Goal: Task Accomplishment & Management: Manage account settings

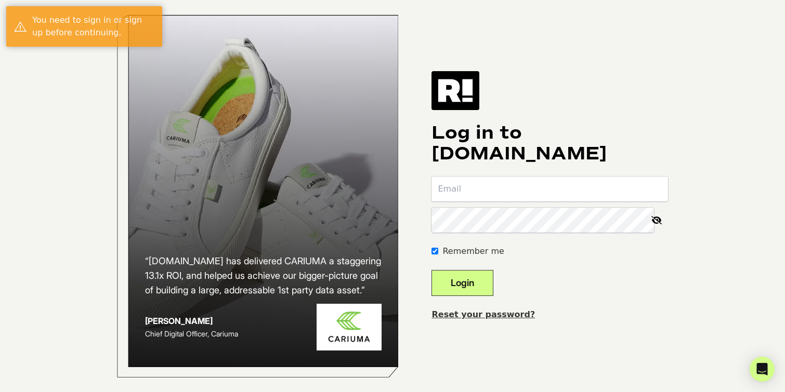
type input "jay.graves@blueprint.inc"
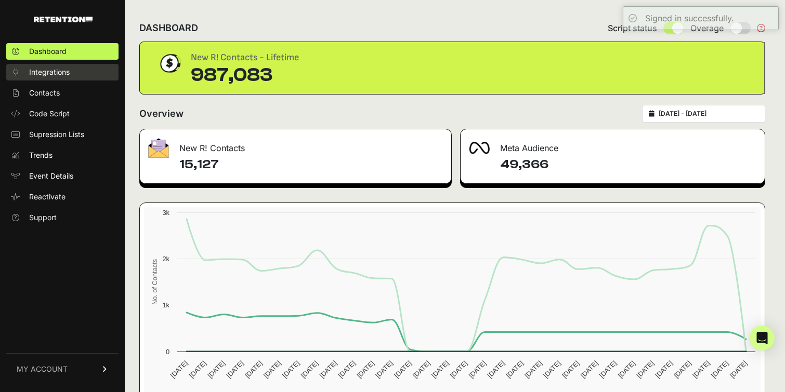
click at [58, 76] on span "Integrations" at bounding box center [49, 72] width 41 height 10
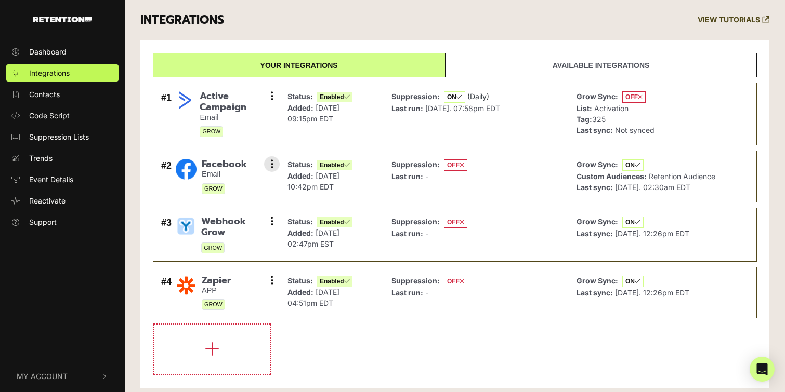
scroll to position [11, 0]
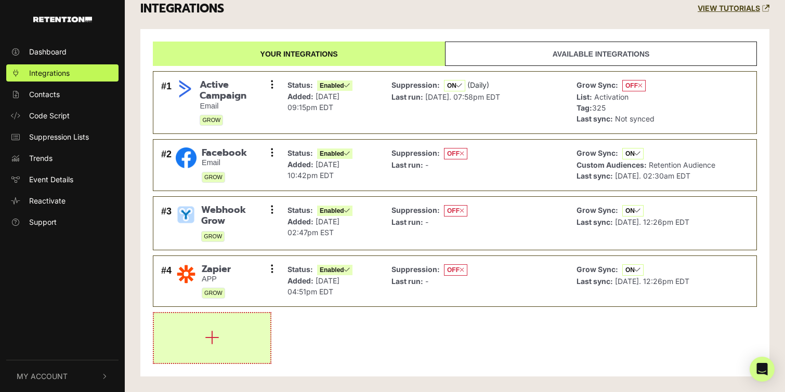
click at [210, 333] on icon "button" at bounding box center [212, 337] width 15 height 17
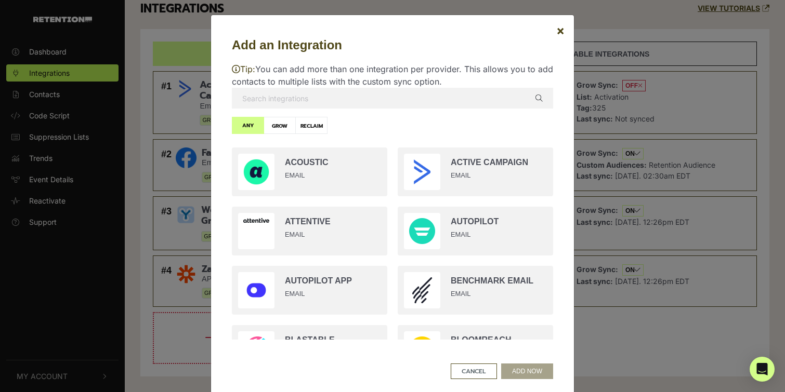
click at [322, 101] on input "text" at bounding box center [392, 98] width 321 height 21
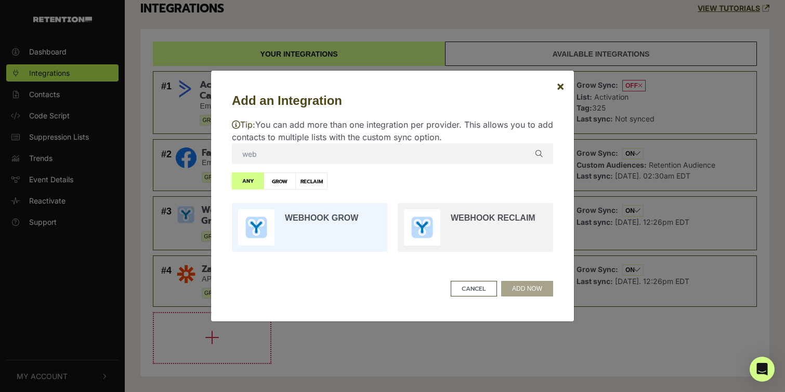
type input "web"
click at [321, 217] on input "radio" at bounding box center [310, 227] width 166 height 59
radio input "true"
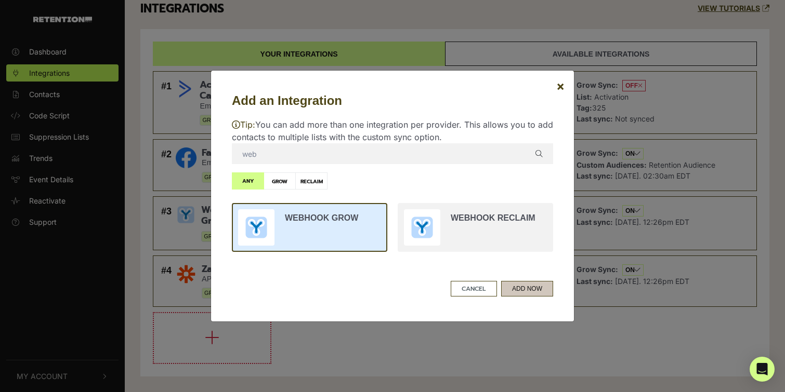
click at [523, 292] on button "ADD NOW" at bounding box center [527, 289] width 52 height 16
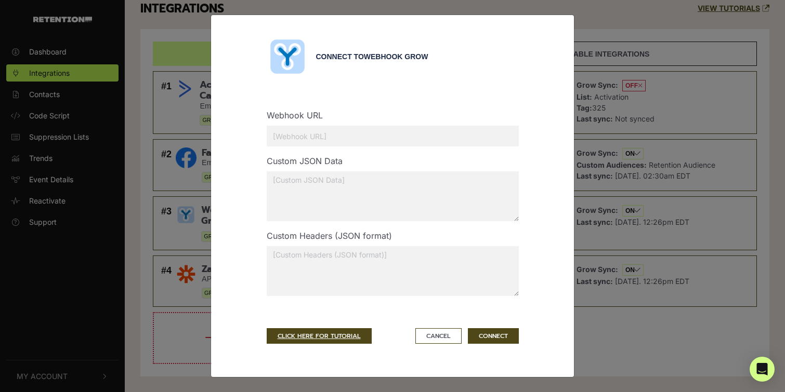
click at [379, 139] on input "text" at bounding box center [393, 136] width 252 height 21
paste input "[URL][PERSON_NAME][DOMAIN_NAME]"
type input "[URL][PERSON_NAME][DOMAIN_NAME]"
click at [494, 335] on button "CONNECT" at bounding box center [493, 336] width 51 height 16
click at [494, 334] on button "CONNECT" at bounding box center [493, 336] width 51 height 16
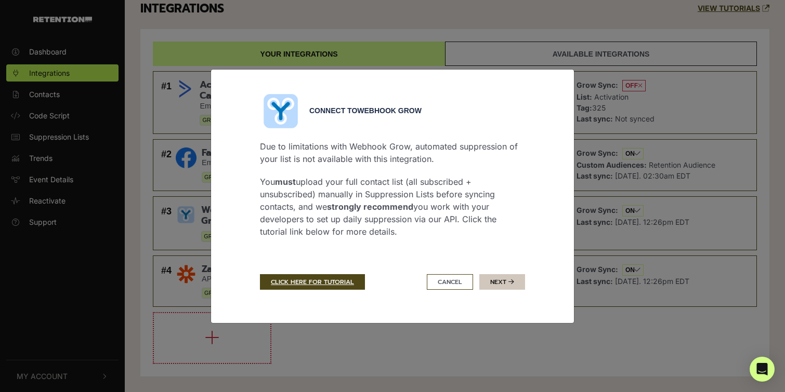
click at [501, 282] on button "Next" at bounding box center [502, 282] width 46 height 16
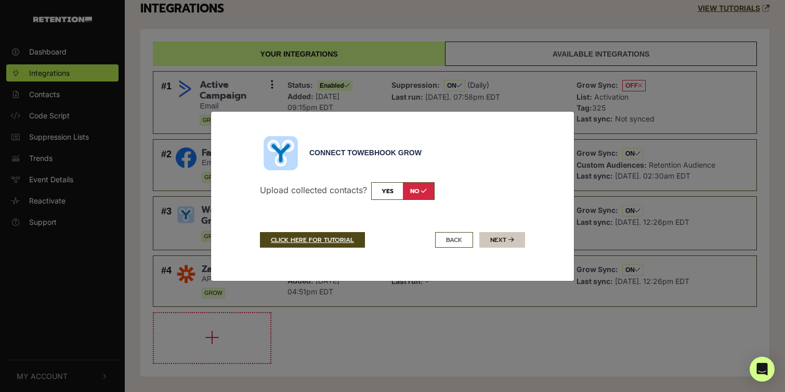
click at [501, 237] on button "Next" at bounding box center [502, 240] width 46 height 16
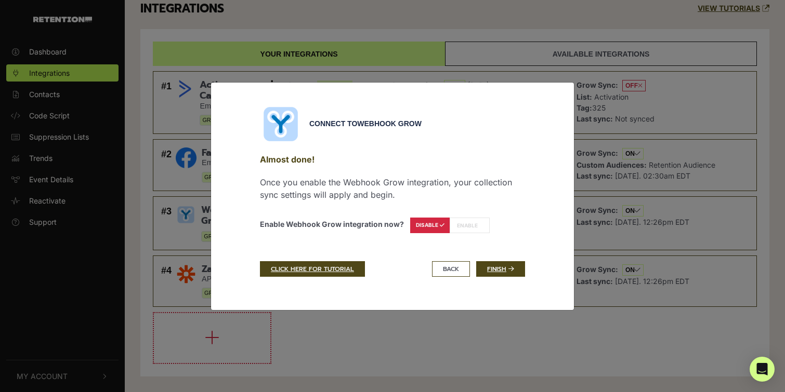
click at [463, 225] on label "ENABLE" at bounding box center [469, 226] width 40 height 16
radio input "true"
click at [468, 226] on label "ENABLE" at bounding box center [469, 226] width 40 height 16
click at [494, 266] on link "Finish" at bounding box center [500, 269] width 49 height 16
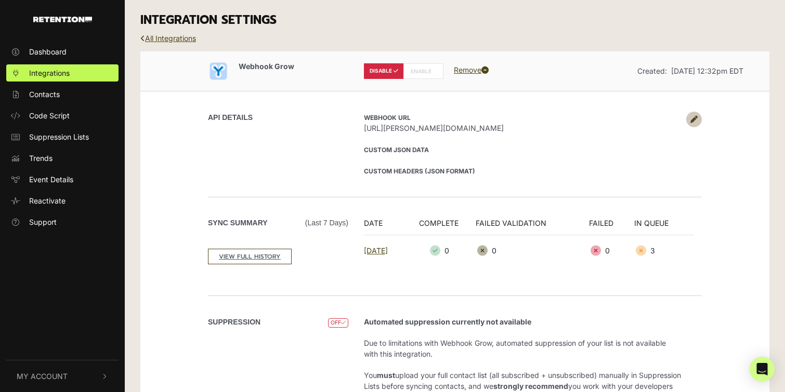
click at [423, 70] on label "ENABLE" at bounding box center [423, 71] width 40 height 16
click at [423, 74] on label "ENABLE" at bounding box center [423, 71] width 40 height 16
radio input "false"
radio input "true"
click at [182, 37] on link "All Integrations" at bounding box center [168, 38] width 56 height 9
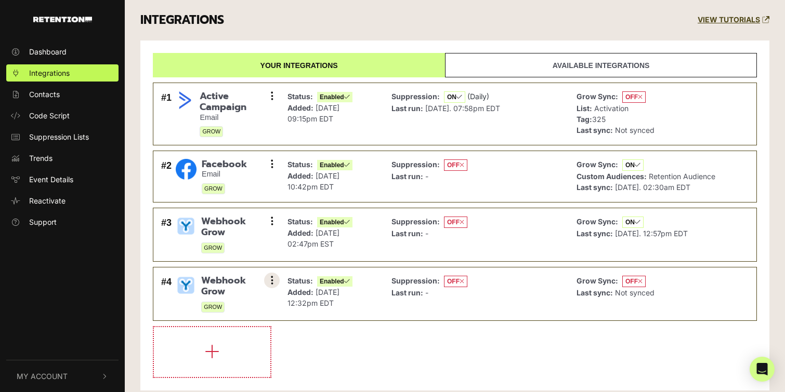
click at [273, 277] on button at bounding box center [272, 281] width 16 height 16
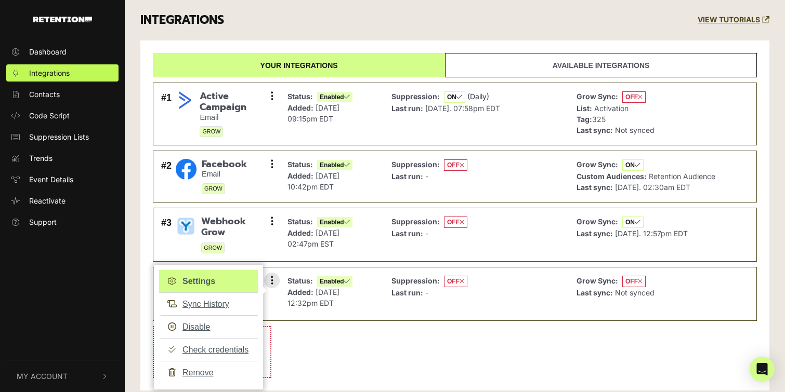
click at [208, 281] on link "Settings" at bounding box center [208, 281] width 99 height 23
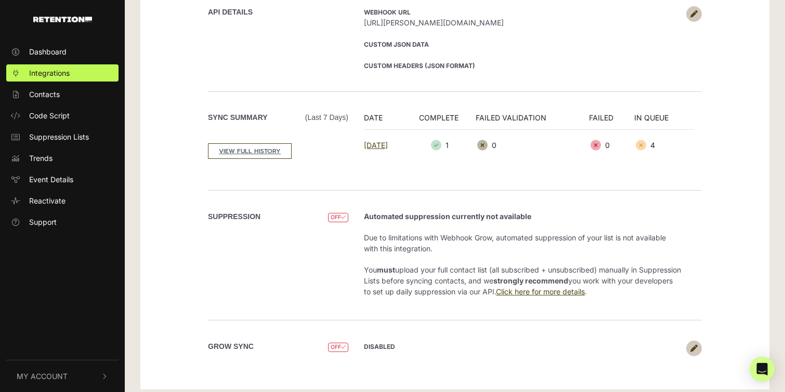
scroll to position [113, 0]
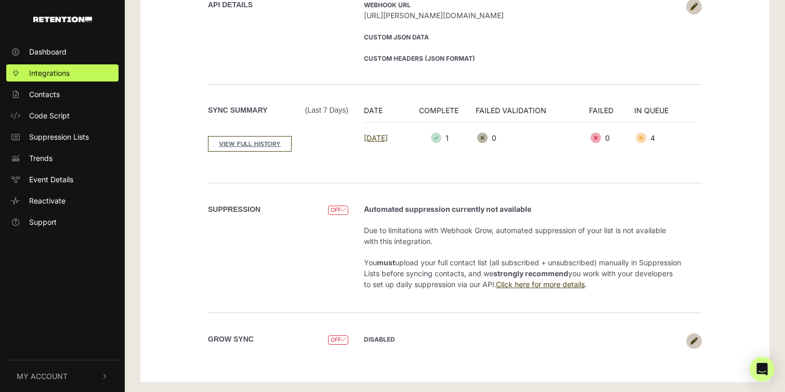
click at [693, 341] on icon at bounding box center [693, 341] width 7 height 7
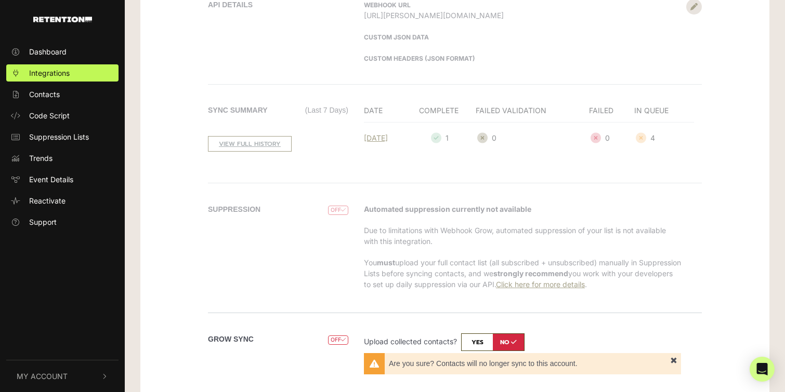
click at [473, 342] on input "checkbox" at bounding box center [492, 343] width 63 height 18
checkbox input "true"
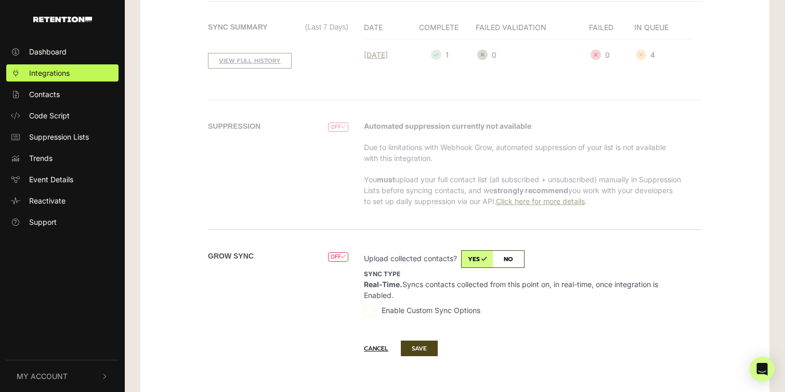
scroll to position [208, 0]
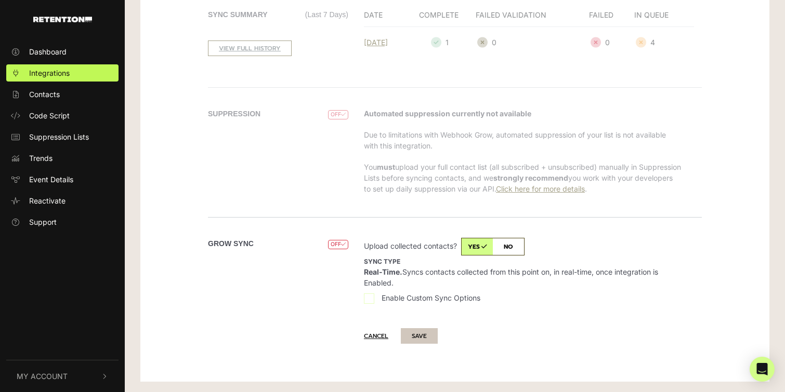
click at [423, 336] on button "SAVE" at bounding box center [419, 336] width 37 height 16
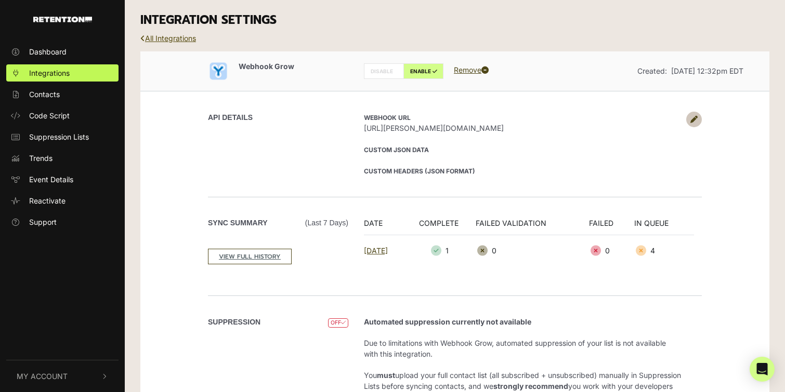
click at [173, 37] on link "All Integrations" at bounding box center [168, 38] width 56 height 9
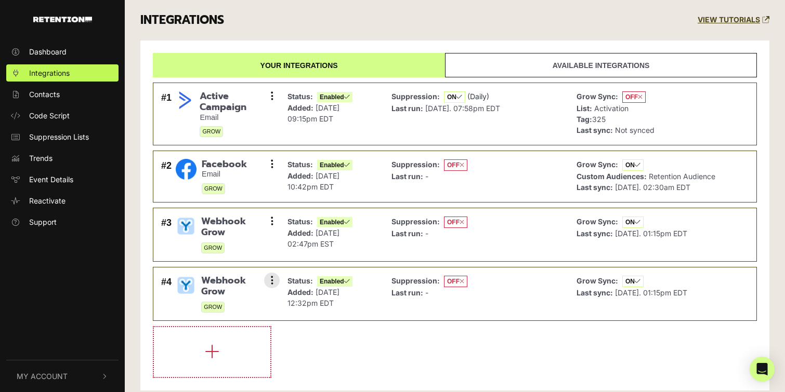
click at [223, 286] on span "Webhook Grow" at bounding box center [236, 286] width 71 height 22
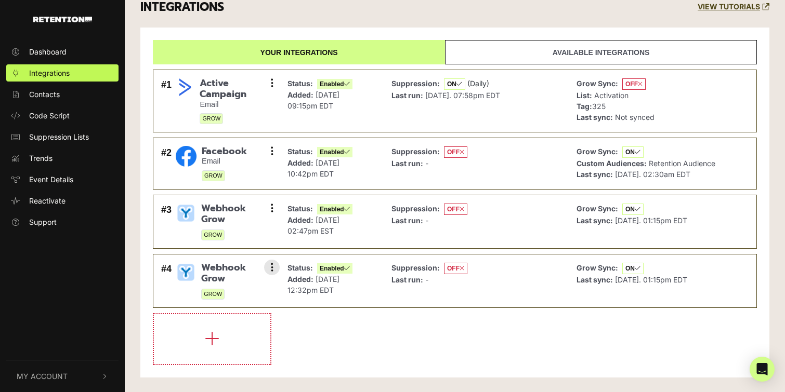
scroll to position [14, 0]
click at [273, 266] on button at bounding box center [272, 267] width 16 height 16
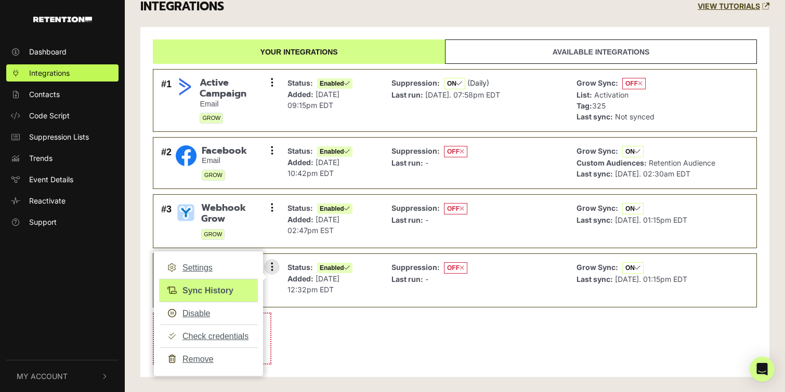
click at [222, 289] on link "Sync History" at bounding box center [208, 290] width 99 height 23
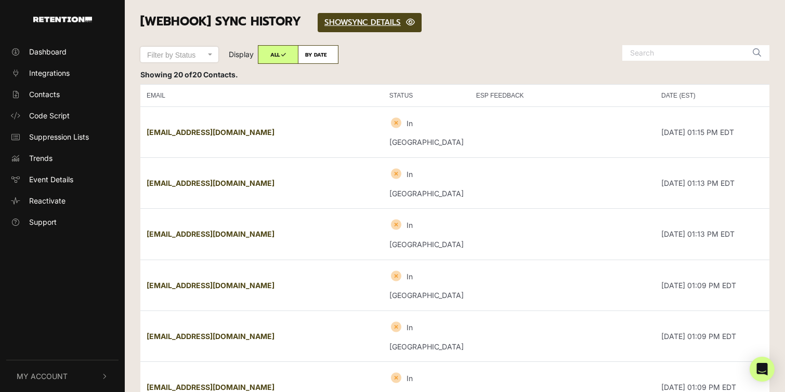
click at [302, 125] on td "[EMAIL_ADDRESS][DOMAIN_NAME]" at bounding box center [261, 132] width 243 height 51
click at [378, 21] on link "SHOW HIDE SYNC DETAILS" at bounding box center [369, 22] width 104 height 19
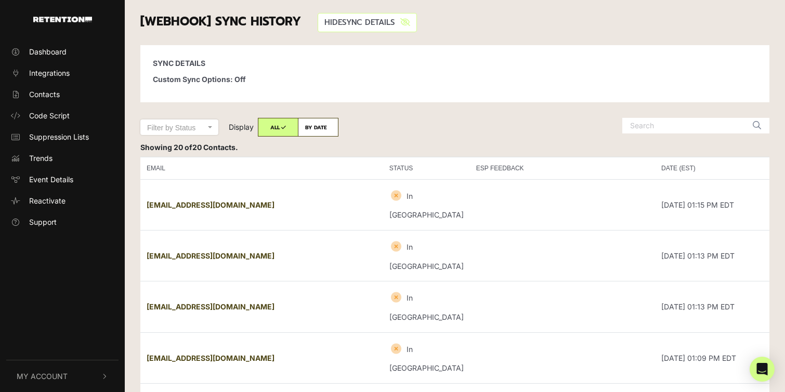
click at [378, 21] on link "SHOW HIDE SYNC DETAILS" at bounding box center [366, 22] width 99 height 19
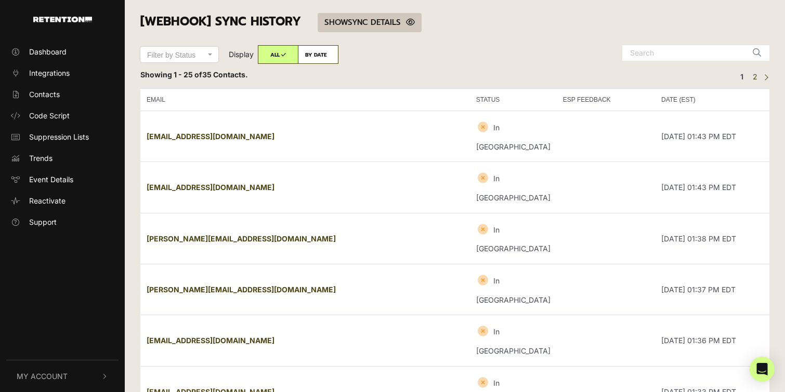
click at [416, 18] on link "SHOW HIDE SYNC DETAILS" at bounding box center [369, 22] width 104 height 19
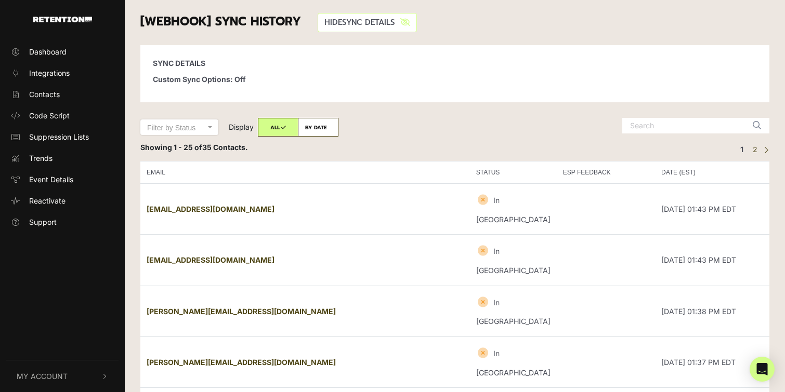
click at [410, 21] on icon at bounding box center [405, 22] width 10 height 8
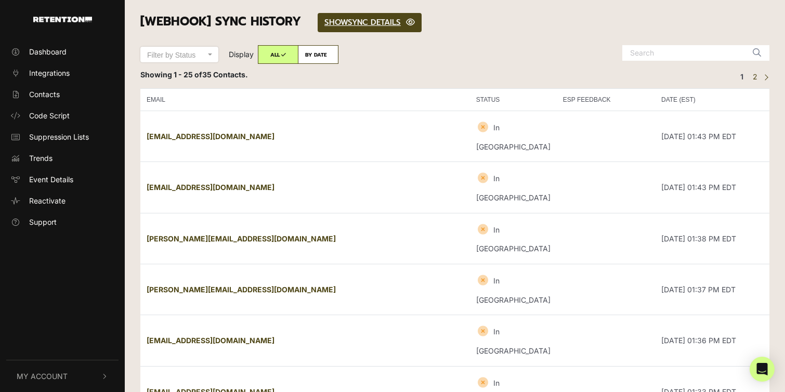
click at [241, 126] on td "[EMAIL_ADDRESS][DOMAIN_NAME]" at bounding box center [304, 136] width 329 height 51
click at [52, 73] on span "Integrations" at bounding box center [49, 73] width 41 height 11
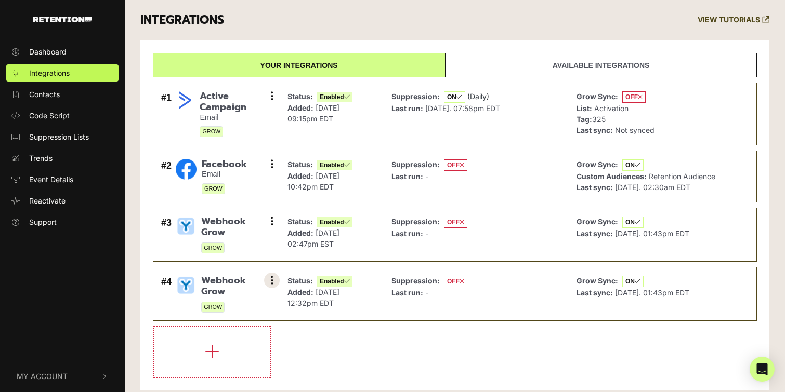
click at [274, 281] on button at bounding box center [272, 281] width 16 height 16
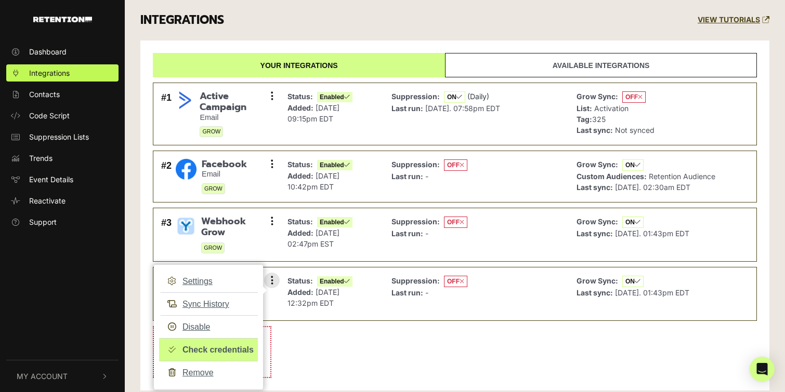
click at [215, 349] on link "Check credentials" at bounding box center [208, 349] width 99 height 23
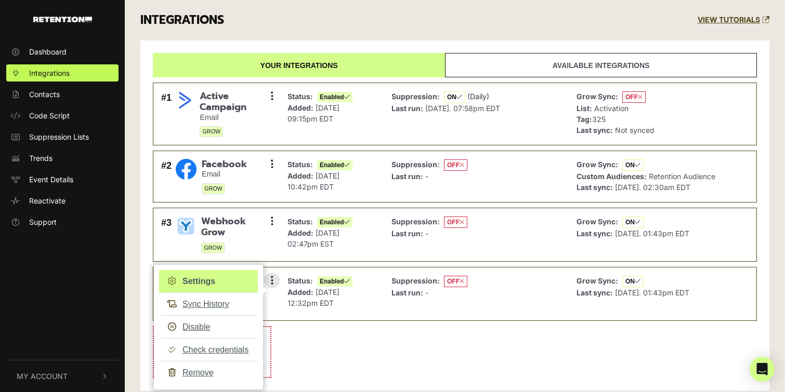
click at [195, 280] on link "Settings" at bounding box center [208, 281] width 99 height 23
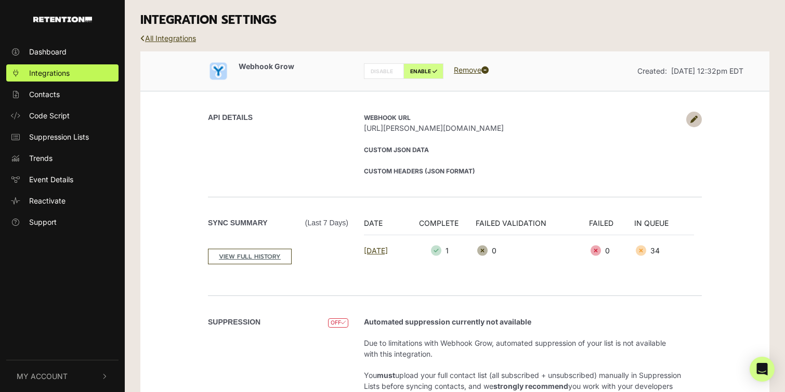
click at [698, 118] on link at bounding box center [694, 120] width 16 height 16
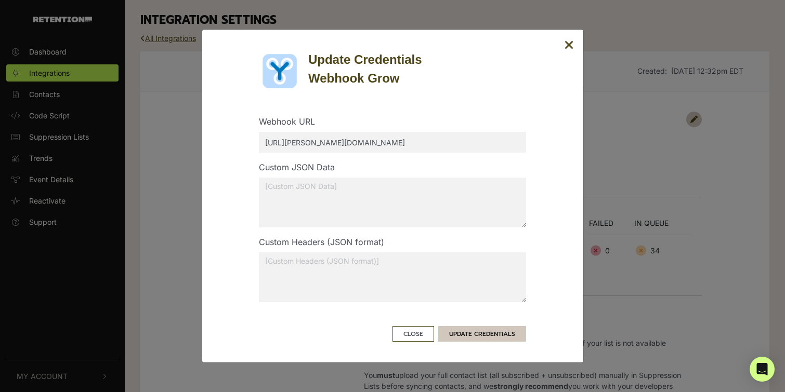
click at [474, 336] on button "UPDATE CREDENTIALS" at bounding box center [482, 334] width 88 height 16
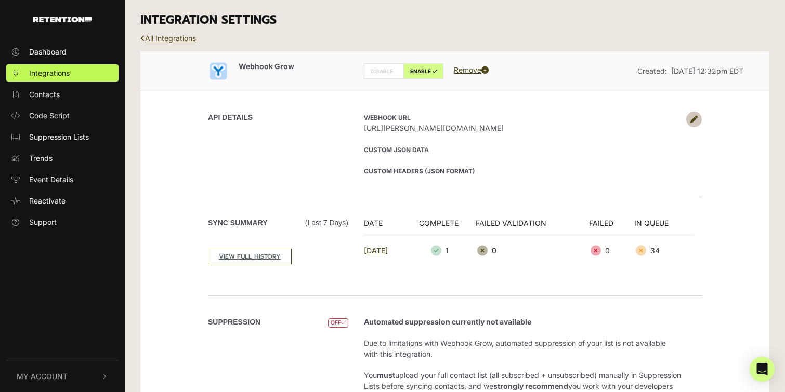
click at [690, 120] on icon at bounding box center [693, 119] width 7 height 7
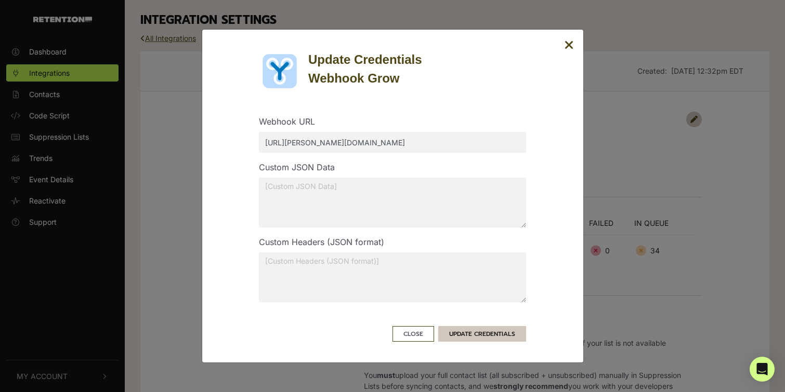
click at [473, 335] on button "UPDATE CREDENTIALS" at bounding box center [482, 334] width 88 height 16
click at [476, 332] on button "UPDATE CREDENTIALS" at bounding box center [482, 334] width 88 height 16
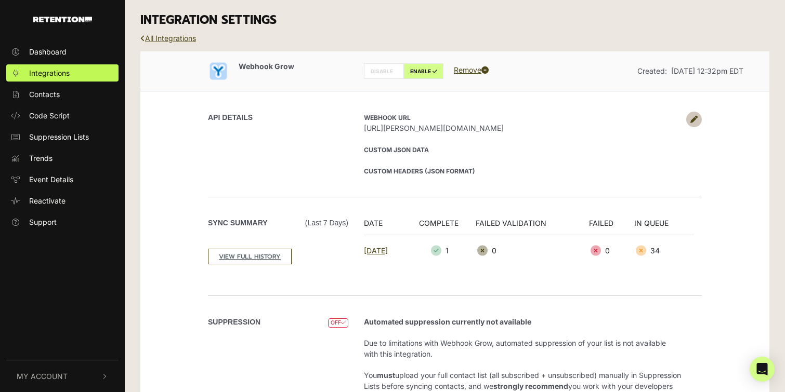
click at [698, 115] on link at bounding box center [694, 120] width 16 height 16
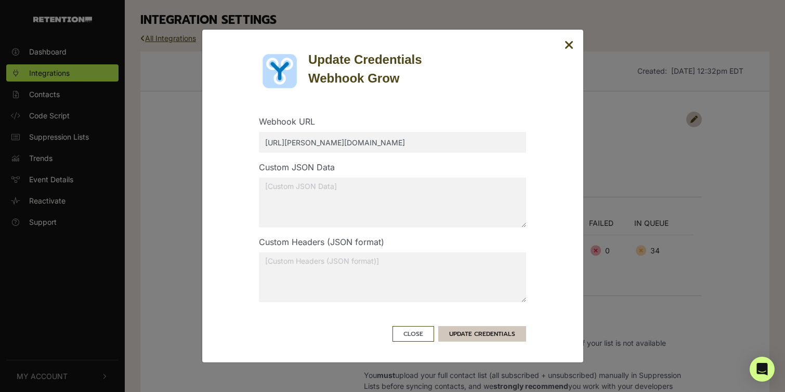
click at [465, 332] on button "UPDATE CREDENTIALS" at bounding box center [482, 334] width 88 height 16
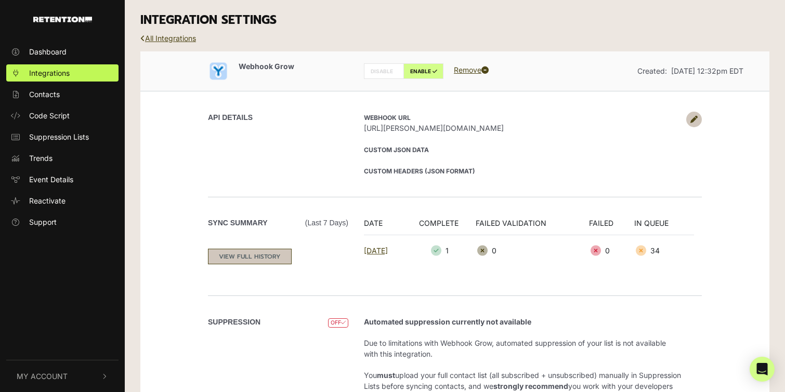
click at [249, 254] on link "VIEW FULL HISTORY" at bounding box center [250, 257] width 84 height 16
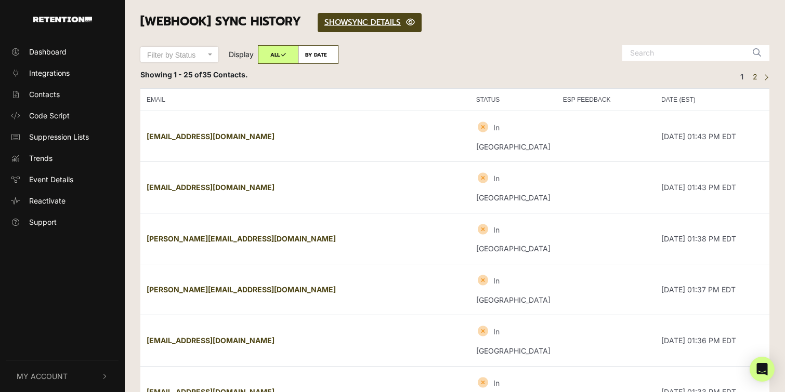
click at [768, 76] on div "← Previous 1 2 Next →" at bounding box center [751, 76] width 35 height 15
click at [765, 80] on link "Next →" at bounding box center [765, 80] width 4 height 0
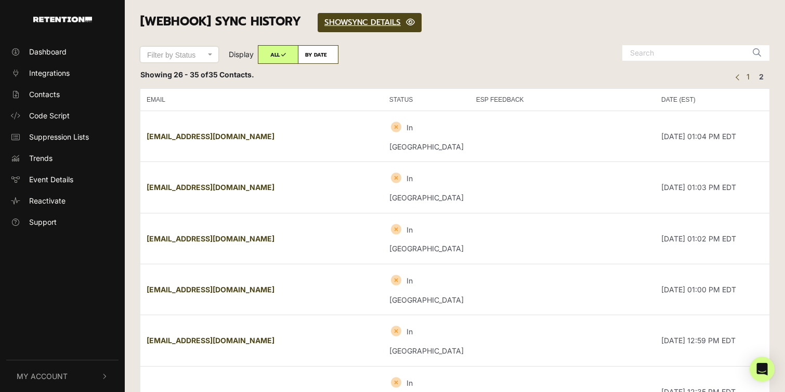
click at [740, 80] on link "← Previous" at bounding box center [738, 80] width 4 height 0
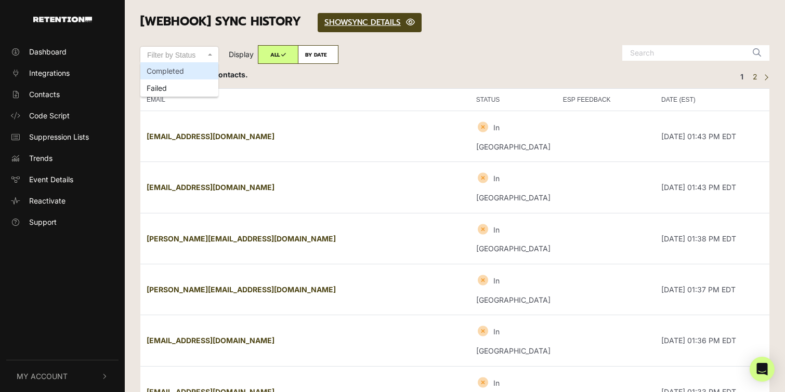
click at [205, 51] on span "Filter by Status" at bounding box center [176, 55] width 58 height 10
click at [205, 47] on select "Filter by Status Completed Failed" at bounding box center [179, 47] width 78 height 1
select select "error"
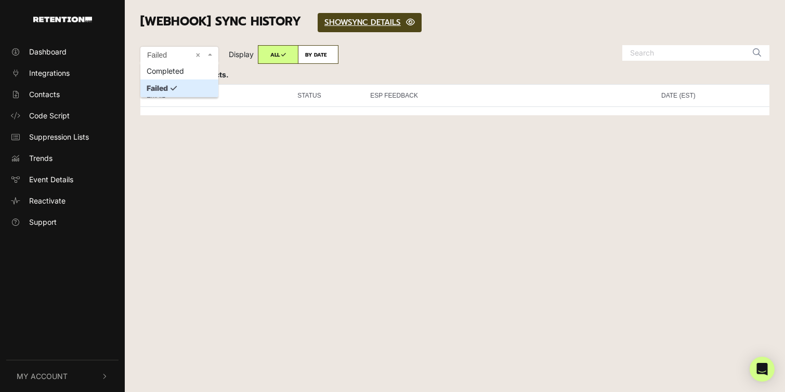
click at [187, 54] on span "× Failed" at bounding box center [176, 55] width 58 height 10
click at [187, 47] on select "Filter by Status Completed Failed" at bounding box center [179, 47] width 78 height 1
select select "success"
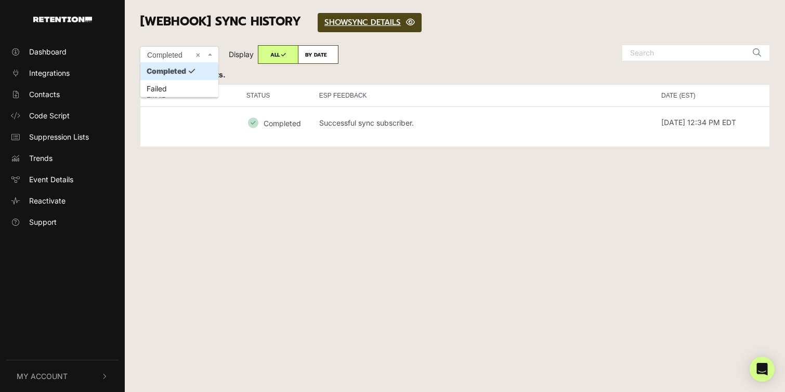
click at [177, 54] on span "× Completed" at bounding box center [176, 55] width 58 height 10
click at [177, 47] on select "Filter by Status Completed Failed" at bounding box center [179, 47] width 78 height 1
select select
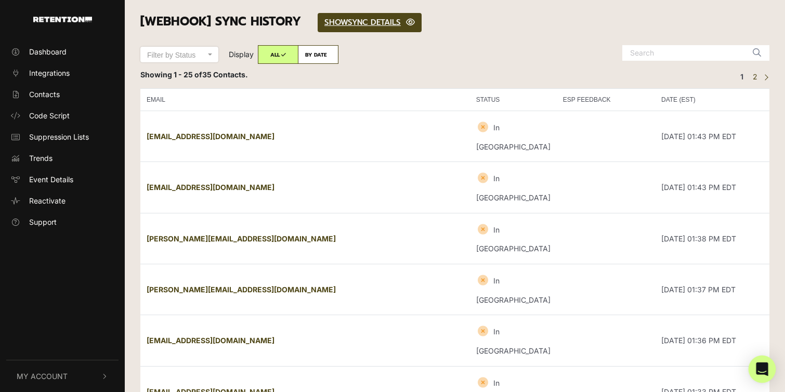
click at [761, 369] on icon "Open Intercom Messenger" at bounding box center [762, 370] width 12 height 14
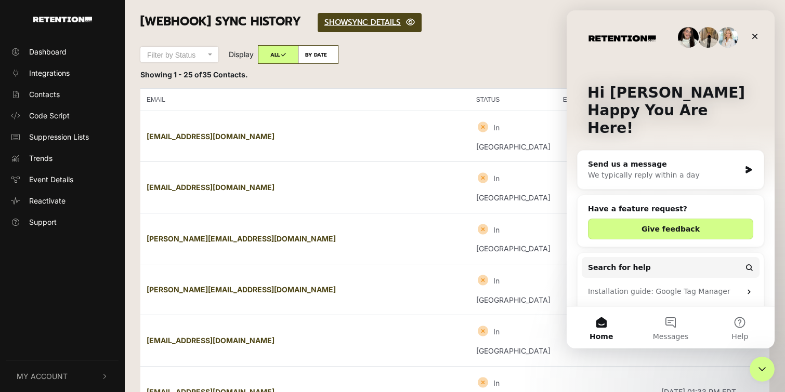
click at [658, 170] on div "We typically reply within a day" at bounding box center [664, 175] width 152 height 11
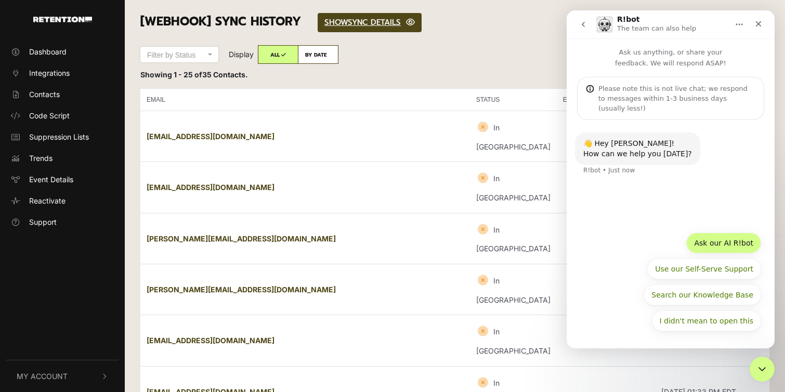
click at [732, 245] on button "Ask our AI R!bot" at bounding box center [723, 243] width 75 height 21
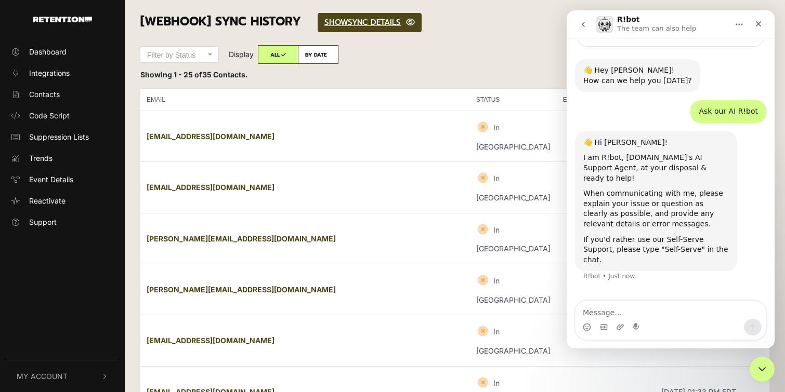
scroll to position [74, 0]
type textarea "Self-Serve"
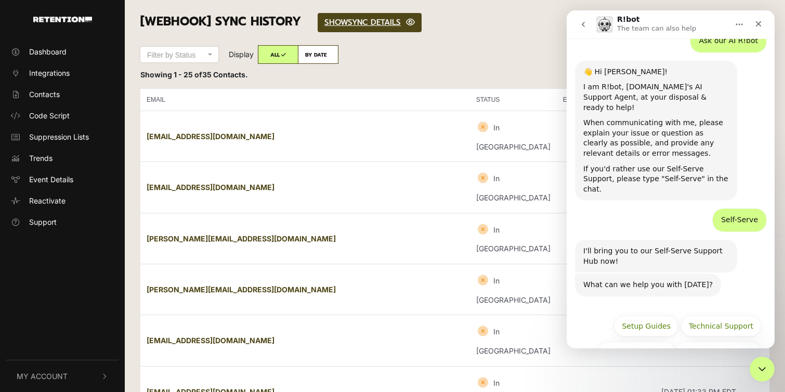
scroll to position [144, 0]
click at [718, 315] on button "Technical Support" at bounding box center [721, 325] width 80 height 21
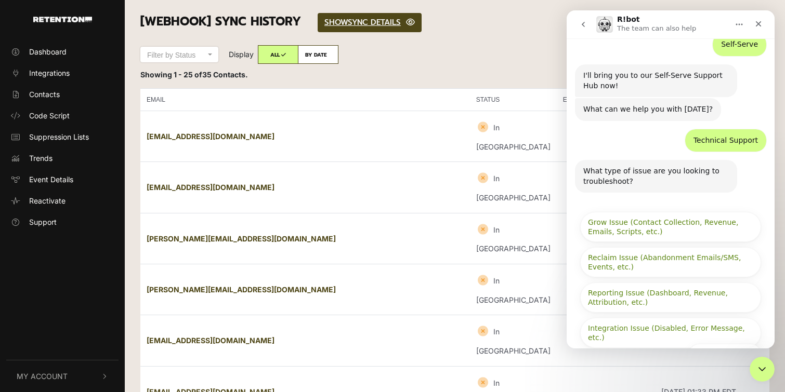
scroll to position [323, 0]
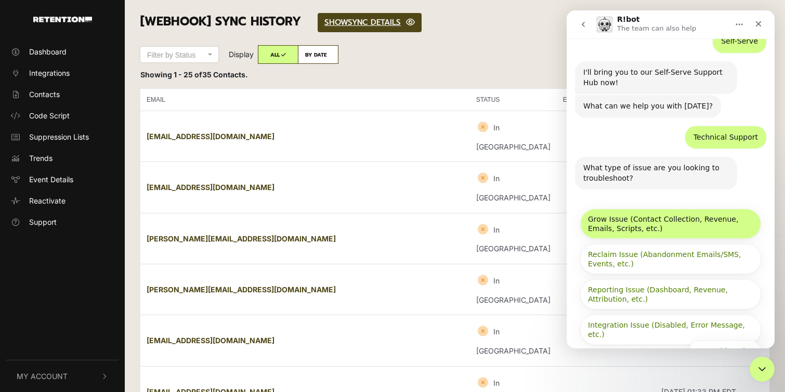
click at [665, 209] on button "Grow Issue (Contact Collection, Revenue, Emails, Scripts, etc.)" at bounding box center [670, 224] width 181 height 30
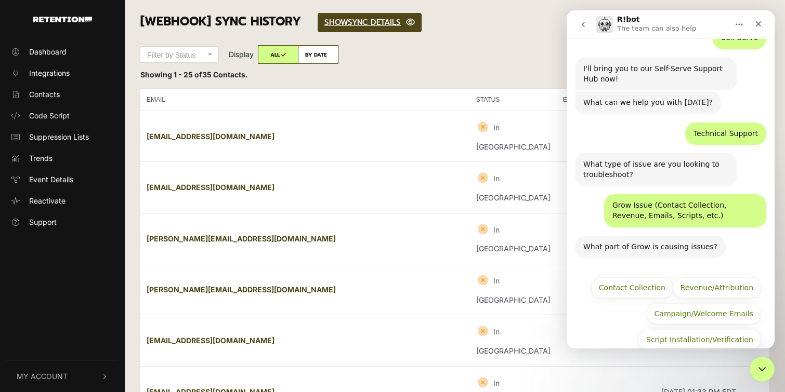
scroll to position [341, 0]
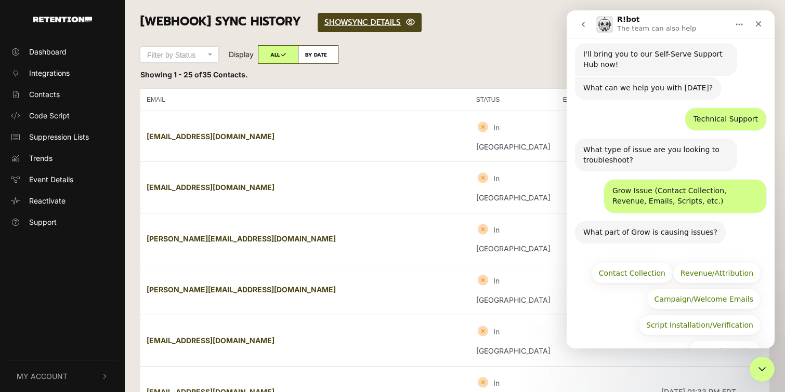
click at [643, 145] on div "What type of issue are you looking to troubleshoot?" at bounding box center [655, 155] width 145 height 20
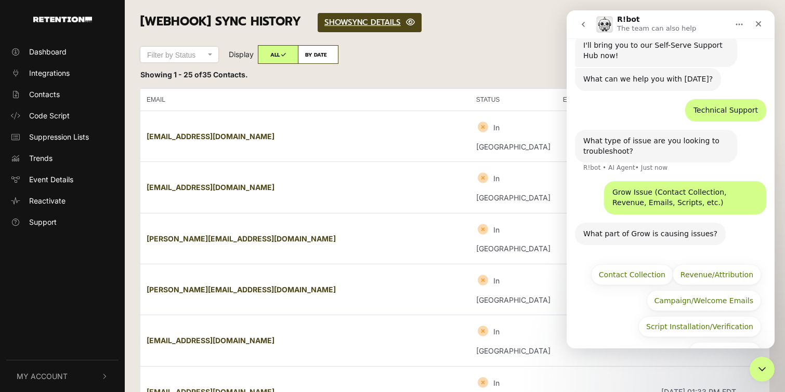
scroll to position [351, 0]
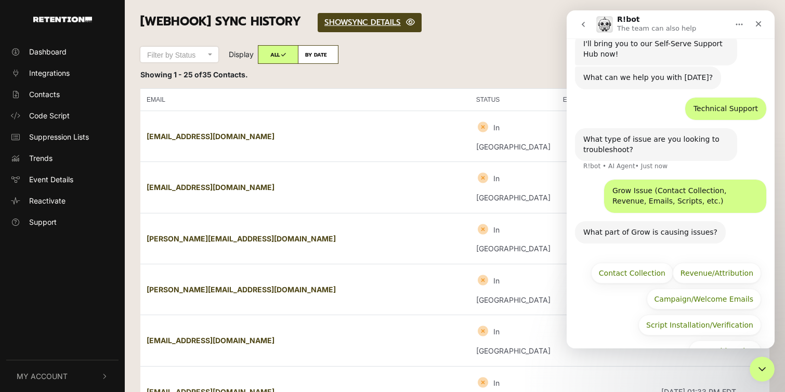
click at [737, 24] on icon "Home" at bounding box center [739, 25] width 7 height 2
click at [759, 25] on icon "Close" at bounding box center [759, 24] width 6 height 6
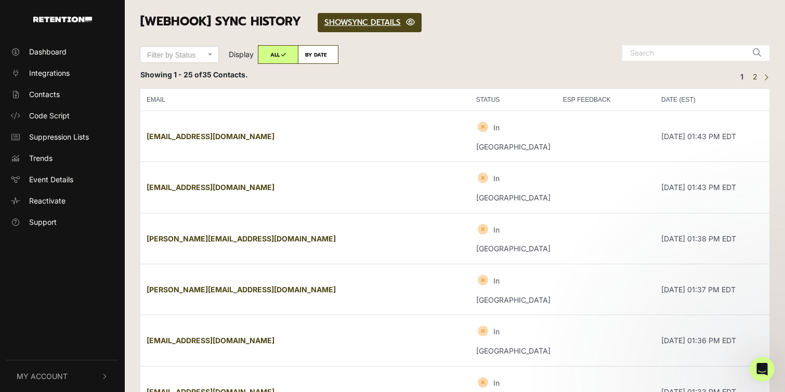
scroll to position [341, 0]
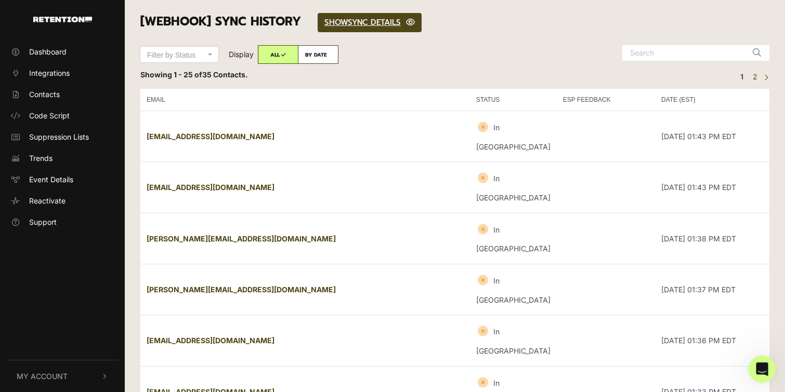
click at [761, 365] on icon "Open Intercom Messenger" at bounding box center [760, 368] width 7 height 8
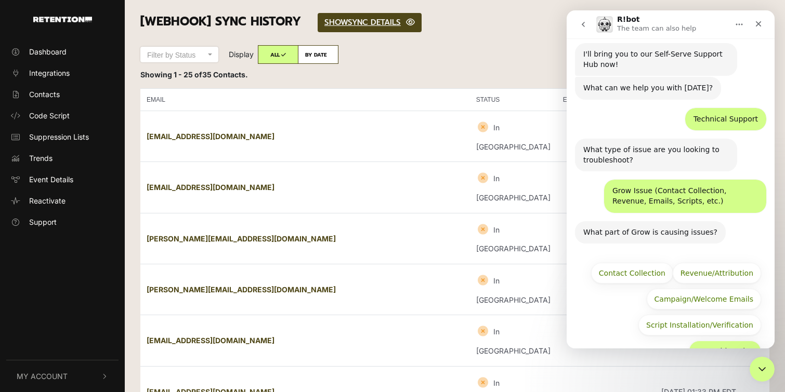
click at [711, 341] on button "Something else" at bounding box center [725, 351] width 72 height 21
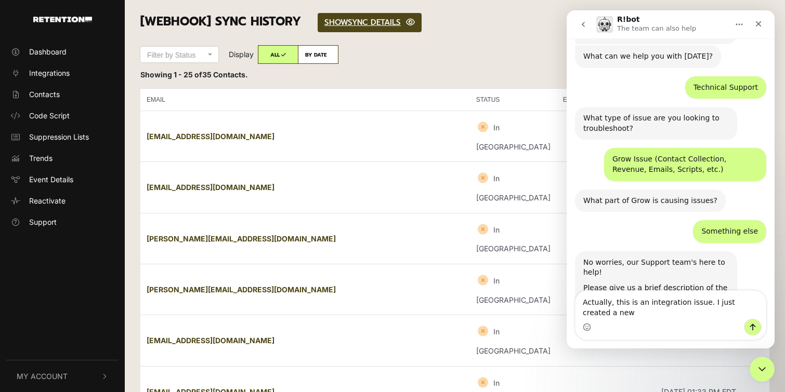
scroll to position [383, 0]
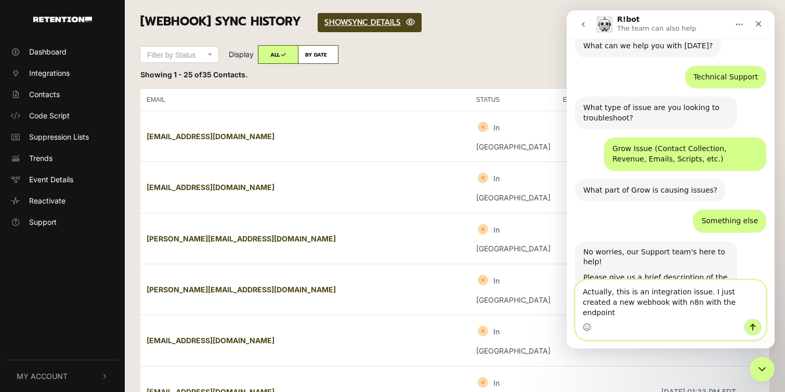
paste textarea "[URL][PERSON_NAME][DOMAIN_NAME]"
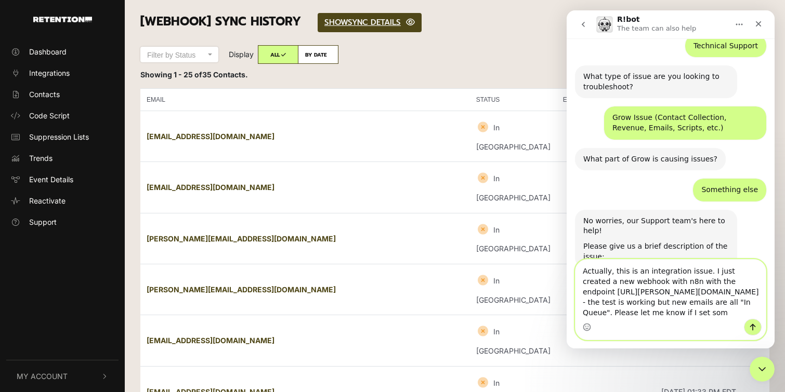
scroll to position [425, 0]
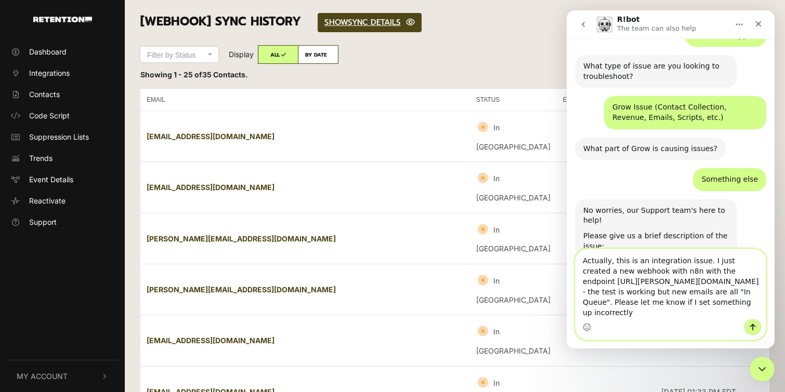
type textarea "Actually, this is an integration issue. I just created a new webhook with n8n w…"
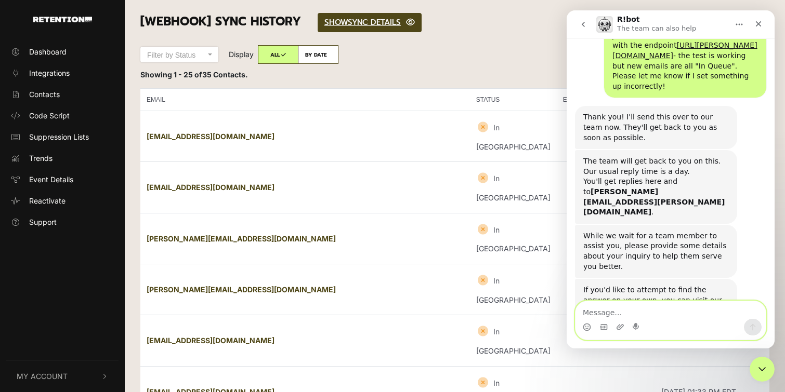
scroll to position [679, 0]
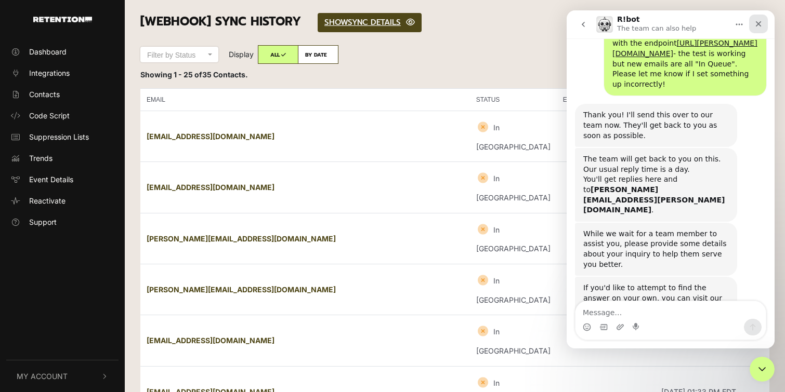
click at [758, 26] on icon "Close" at bounding box center [758, 24] width 8 height 8
